Goal: Navigation & Orientation: Find specific page/section

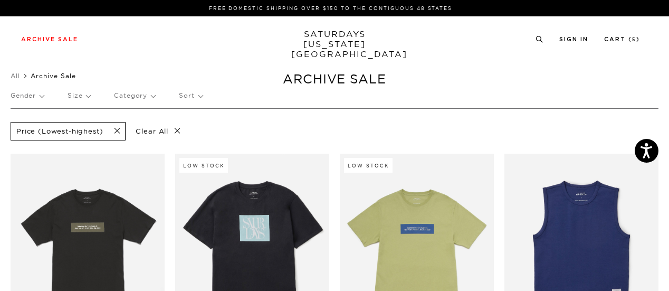
click at [342, 36] on link "SATURDAYS [US_STATE][GEOGRAPHIC_DATA]" at bounding box center [334, 44] width 87 height 30
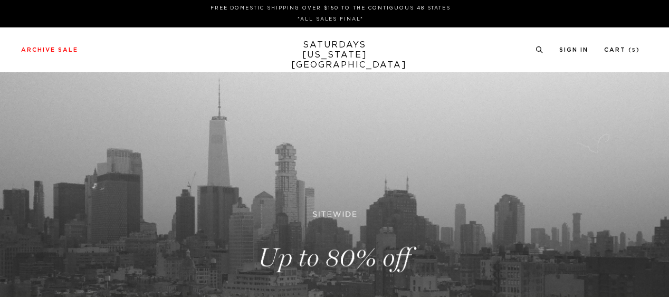
click at [348, 184] on link at bounding box center [334, 257] width 669 height 409
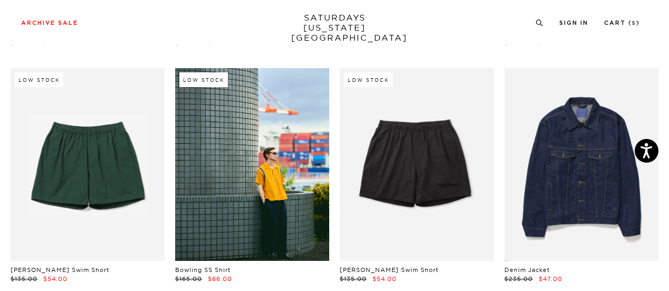
scroll to position [316, 0]
